Goal: Complete application form

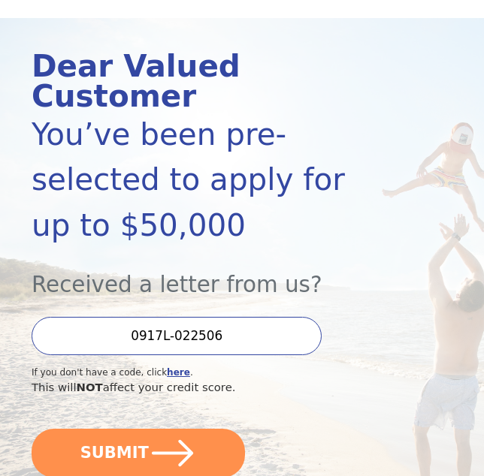
scroll to position [231, 0]
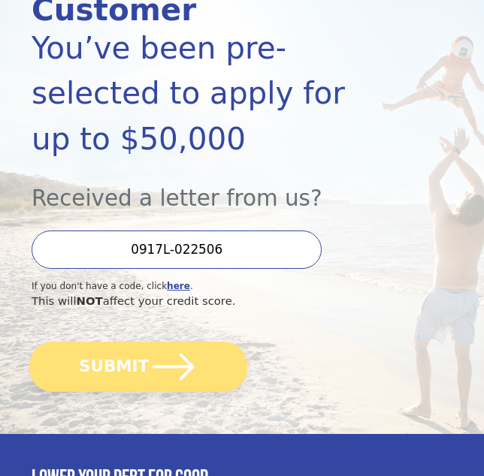
click at [153, 343] on icon "submit" at bounding box center [173, 367] width 48 height 48
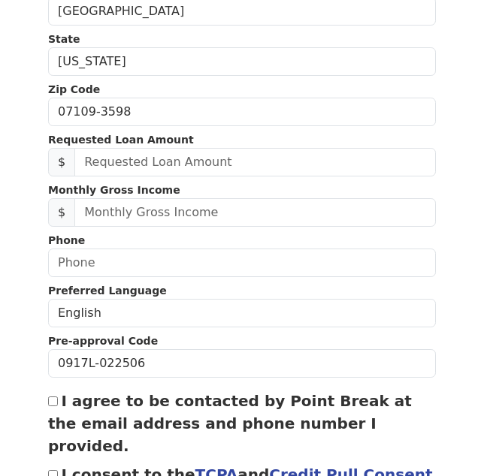
scroll to position [410, 0]
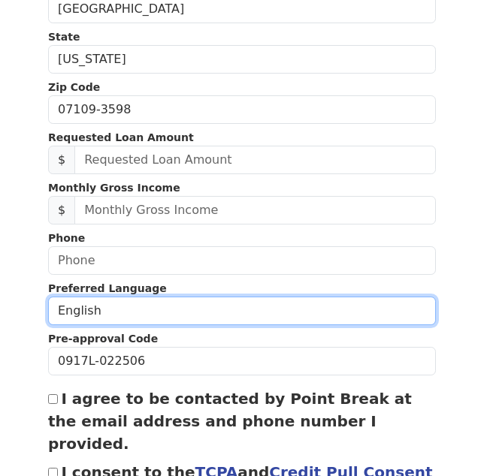
click at [380, 310] on select "English Spanish" at bounding box center [242, 311] width 388 height 29
select select "Spanish"
click at [48, 297] on select "English Spanish" at bounding box center [242, 311] width 388 height 29
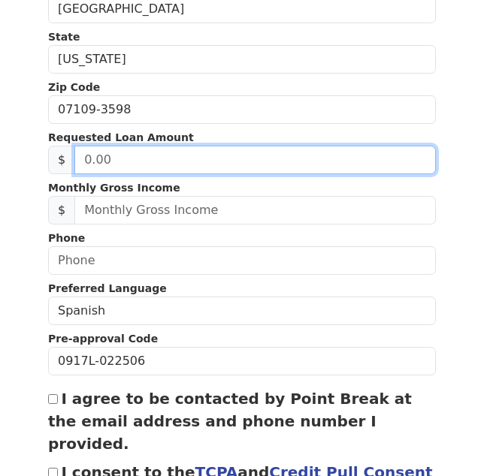
click at [179, 160] on input "text" at bounding box center [254, 160] width 361 height 29
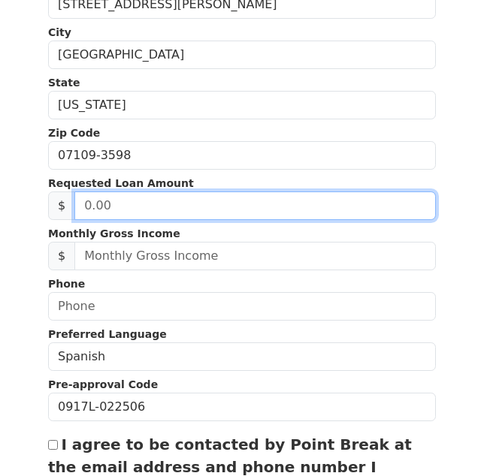
scroll to position [328, 0]
